Goal: Information Seeking & Learning: Learn about a topic

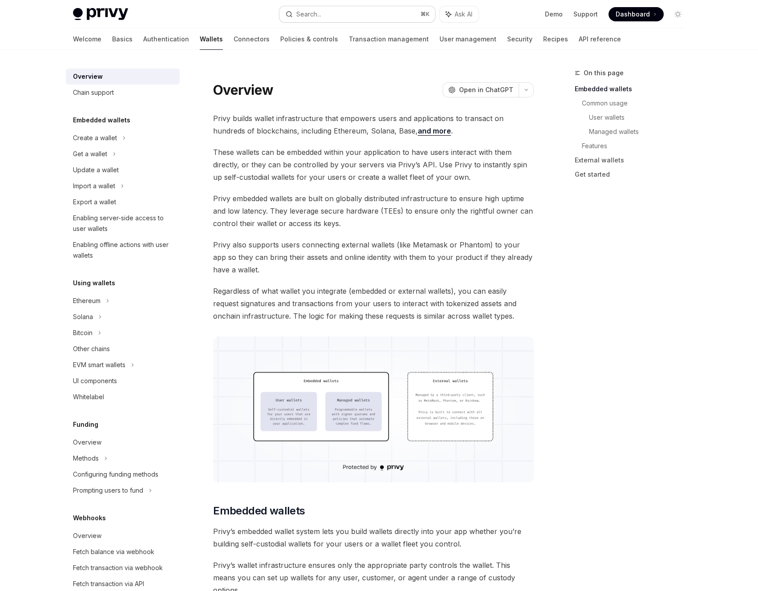
click at [335, 11] on button "Search... ⌘ K" at bounding box center [358, 14] width 156 height 16
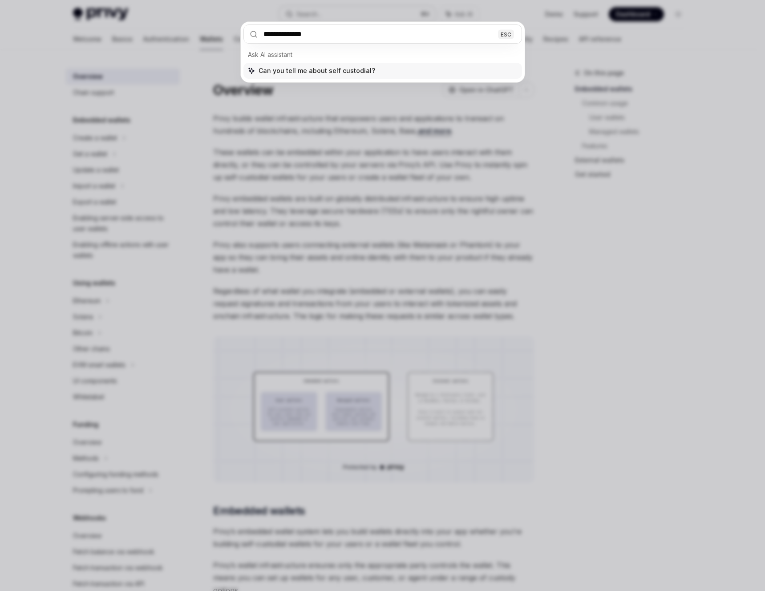
type input "**********"
type textarea "*"
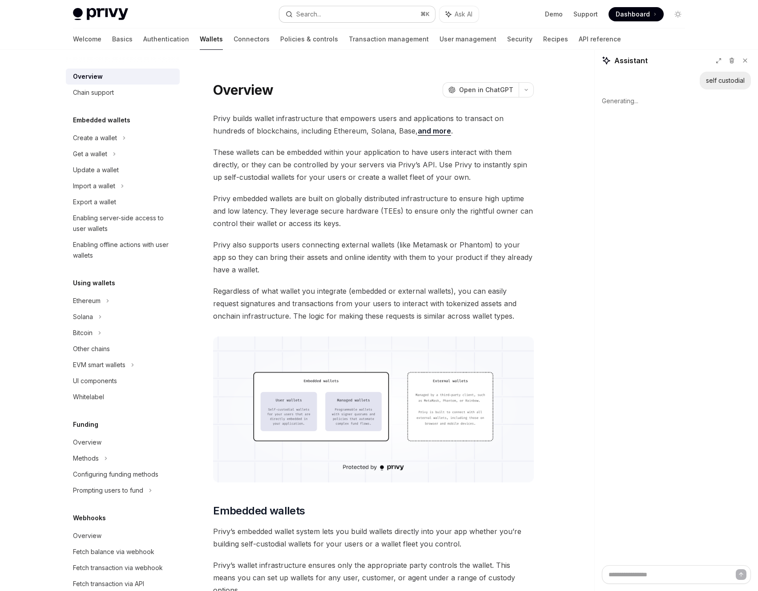
click at [315, 20] on button "Search... ⌘ K" at bounding box center [358, 14] width 156 height 16
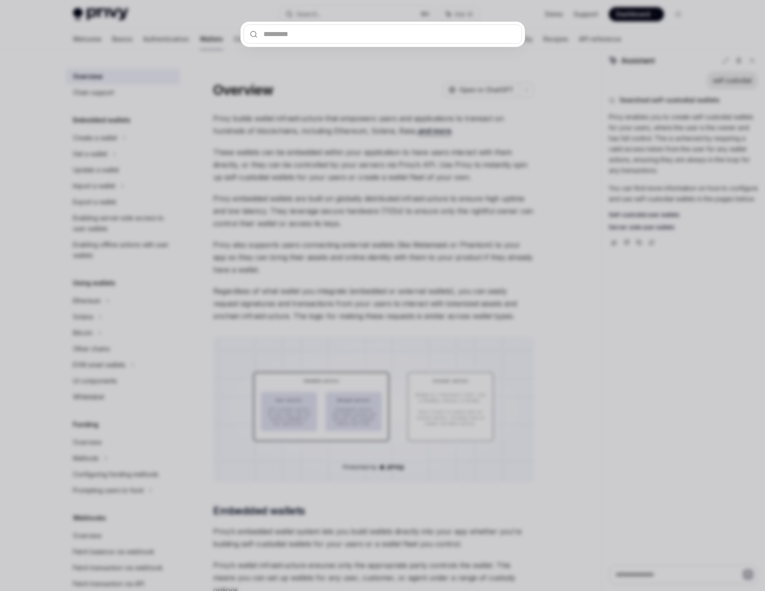
type textarea "*"
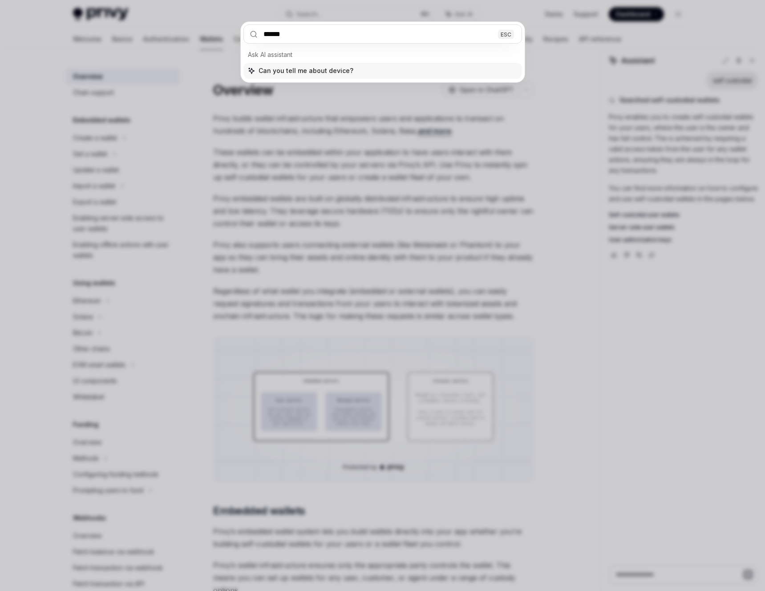
type input "*****"
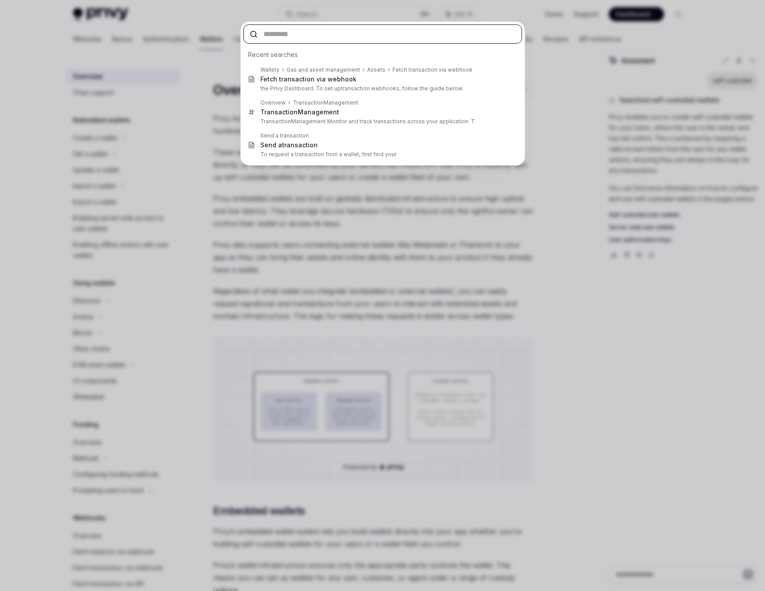
click at [267, 36] on input "text" at bounding box center [382, 33] width 279 height 19
click at [320, 230] on div "Recent searches Wallets Gas and asset management Assets Fetch transaction via w…" at bounding box center [382, 295] width 765 height 591
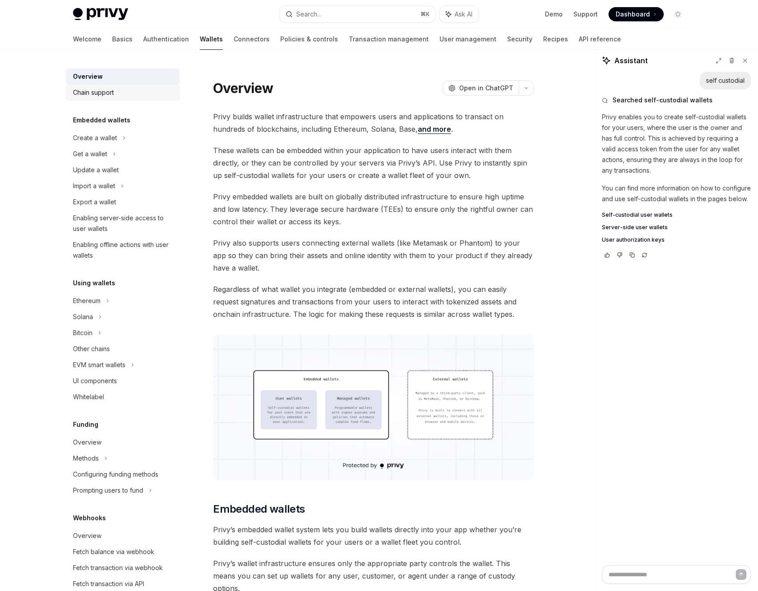
click at [106, 94] on div "Chain support" at bounding box center [93, 92] width 41 height 11
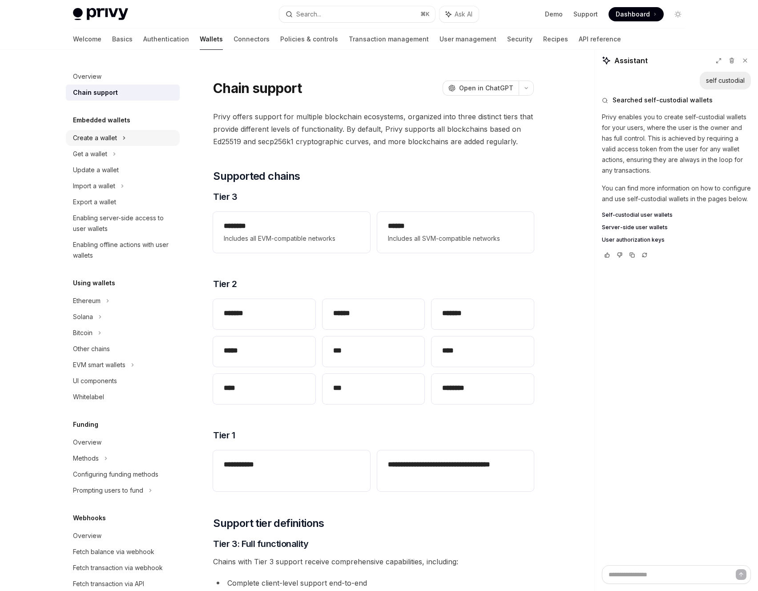
click at [106, 138] on div "Create a wallet" at bounding box center [95, 138] width 44 height 11
type textarea "*"
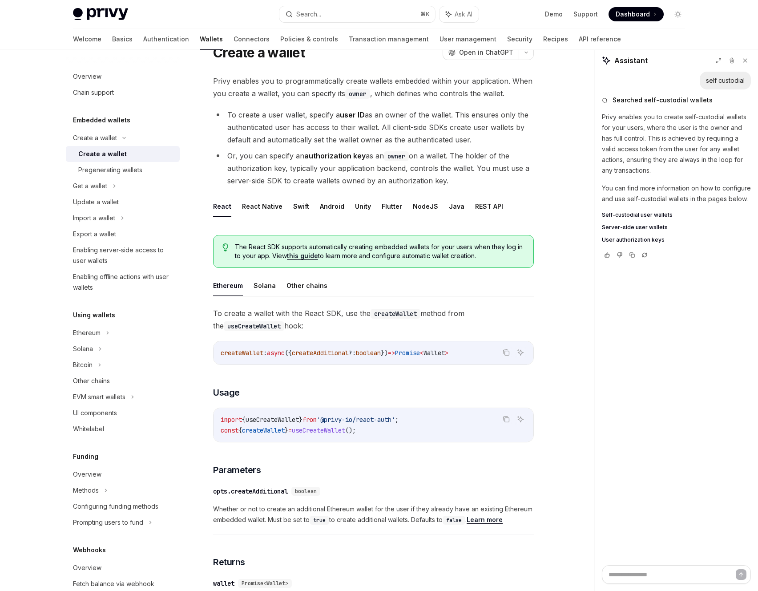
drag, startPoint x: 626, startPoint y: 314, endPoint x: 637, endPoint y: 195, distance: 119.4
click at [625, 314] on div "self custodial Searched self-custodial wallets Privy enables you to create self…" at bounding box center [676, 319] width 163 height 494
